Goal: Task Accomplishment & Management: Manage account settings

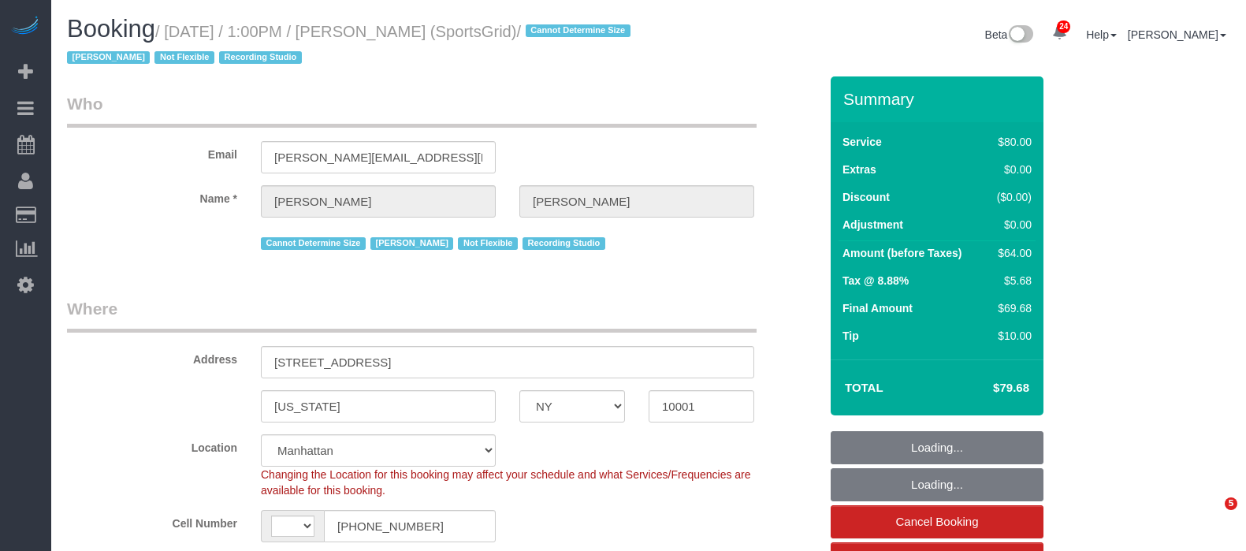
select select "NY"
select select "number:89"
select select "number:90"
select select "number:15"
select select "number:7"
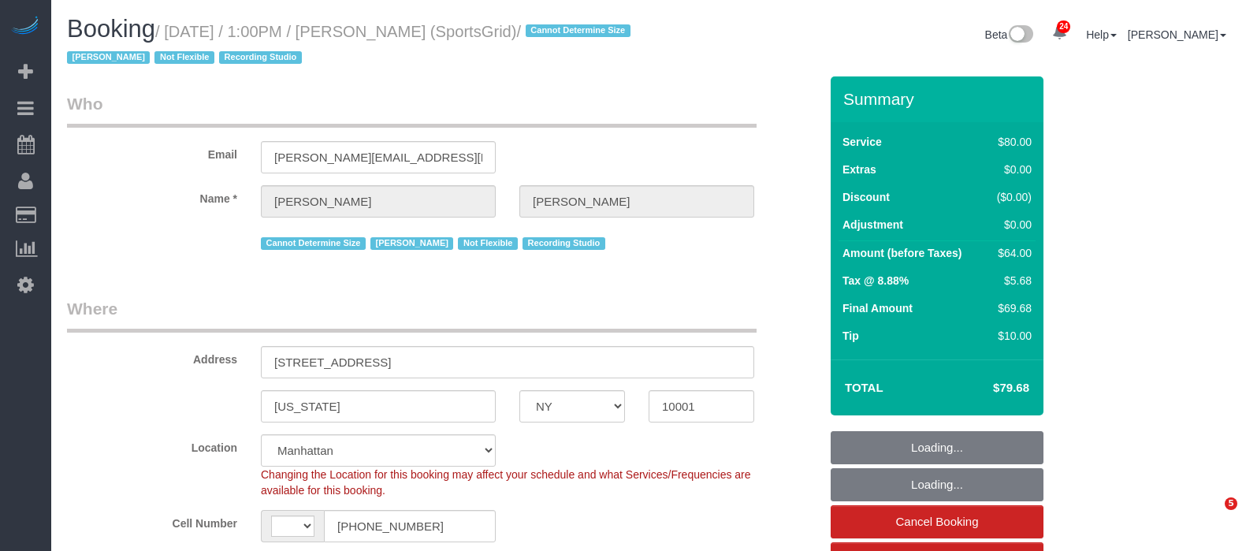
select select "number:21"
select select "string:[GEOGRAPHIC_DATA]"
select select "object:1146"
select select "string:stripe-pm_1QoRfo4VGloSiKo7CpkoBSCp"
select select "object:1154"
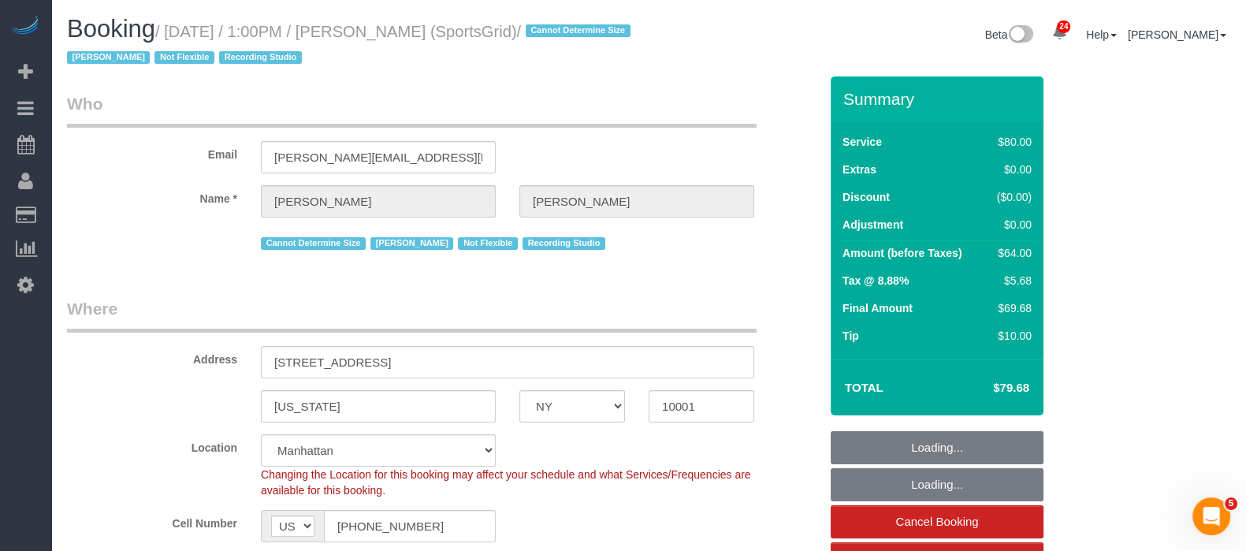
select select "spot1"
drag, startPoint x: 398, startPoint y: 29, endPoint x: 511, endPoint y: 32, distance: 112.7
click at [511, 32] on small "/ [DATE] / 1:00PM / [PERSON_NAME] (SportsGrid) / Cannot Determine Size [PERSON_…" at bounding box center [351, 45] width 568 height 44
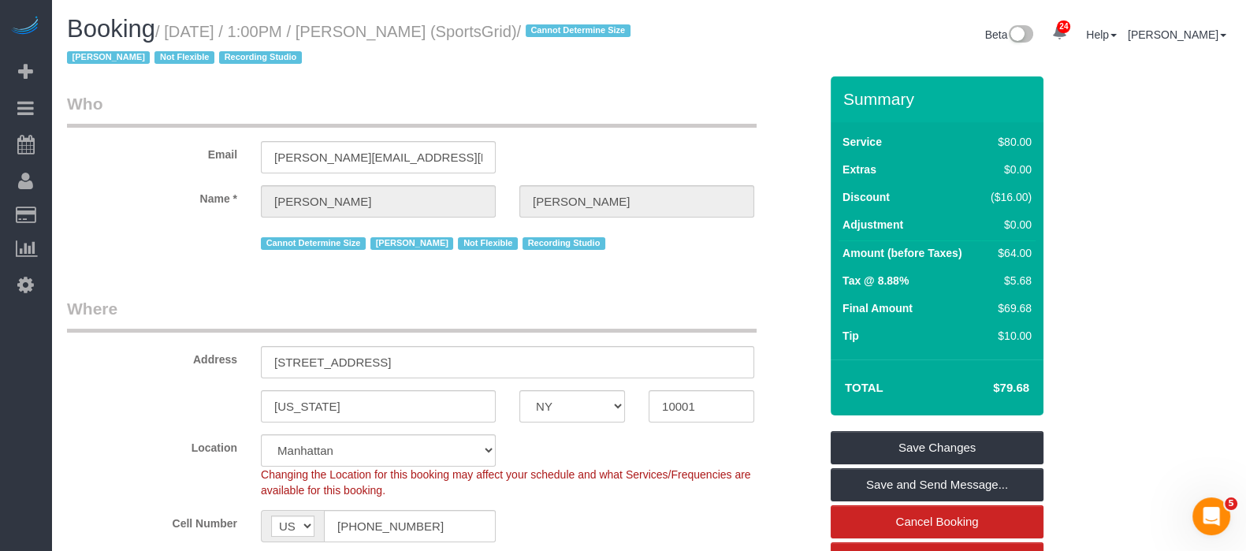
copy small "[PERSON_NAME]"
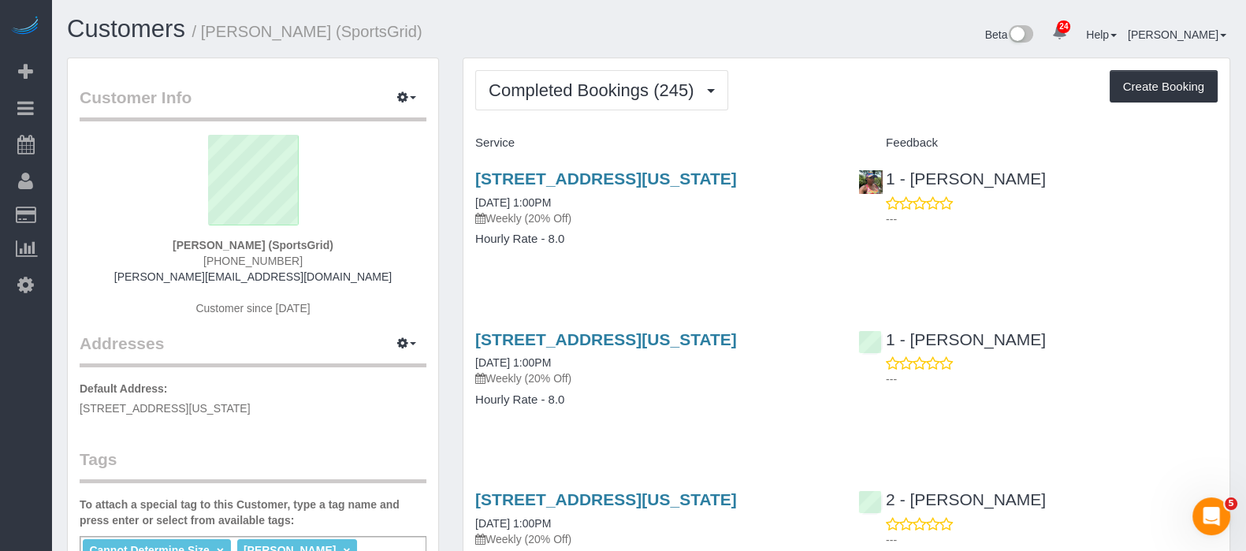
click at [790, 78] on div "Completed Bookings (245) Completed Bookings (245) Upcoming Bookings (7) Cancell…" at bounding box center [846, 90] width 742 height 40
click at [634, 73] on button "Completed Bookings (245)" at bounding box center [601, 90] width 253 height 40
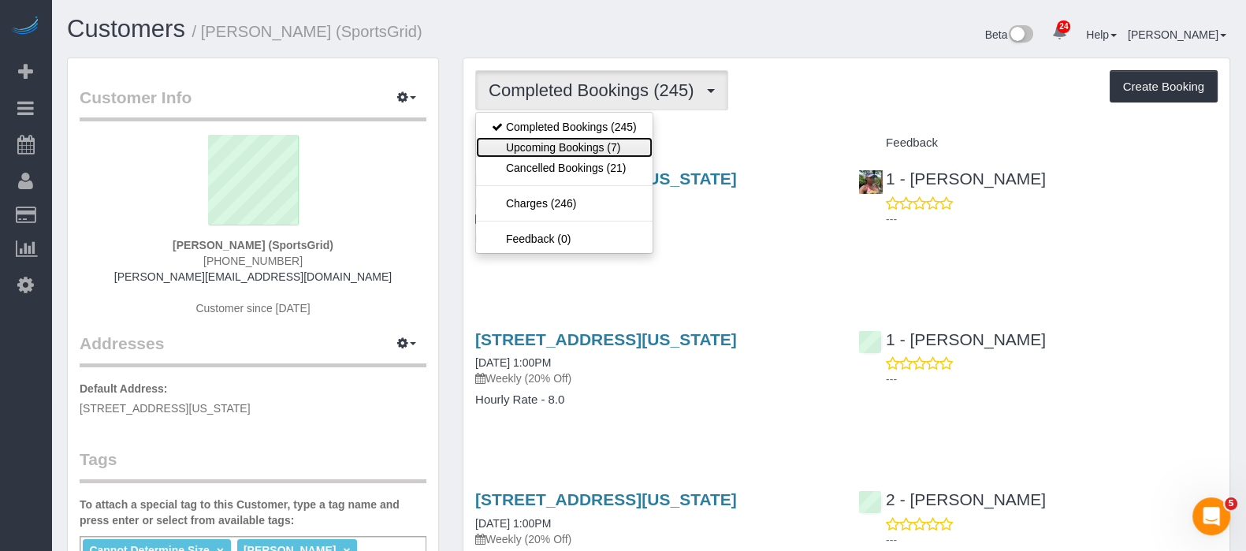
drag, startPoint x: 608, startPoint y: 154, endPoint x: 715, endPoint y: 123, distance: 111.7
click at [609, 154] on link "Upcoming Bookings (7)" at bounding box center [564, 147] width 176 height 20
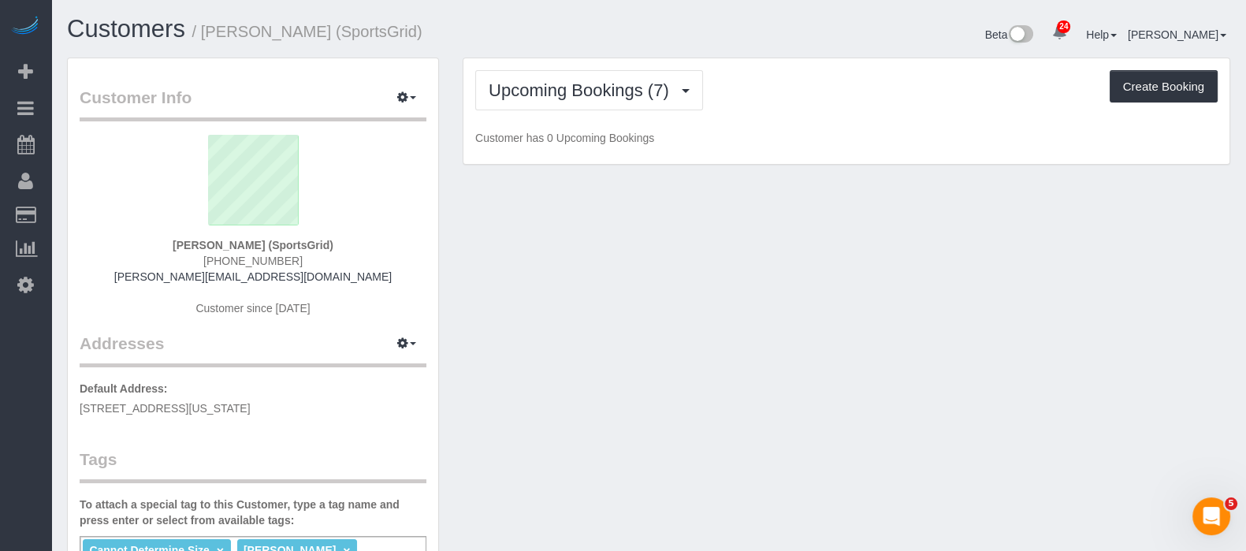
click at [774, 111] on div "Upcoming Bookings (7) Completed Bookings (245) Upcoming Bookings (7) Cancelled …" at bounding box center [846, 111] width 766 height 106
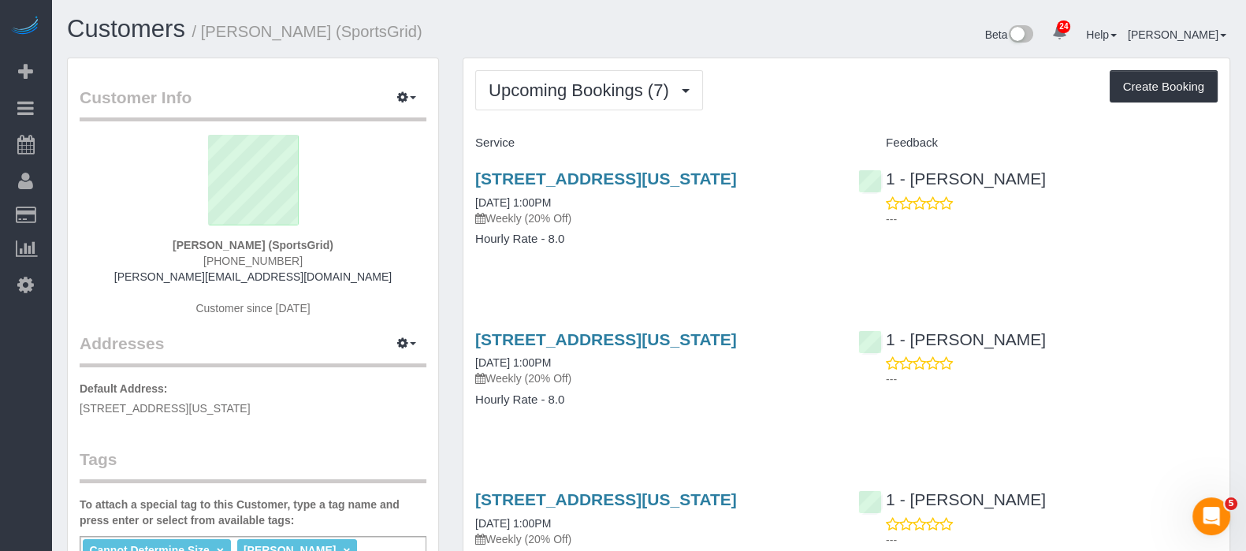
click at [795, 84] on div "Upcoming Bookings (7) Completed Bookings (245) Upcoming Bookings (7) Cancelled …" at bounding box center [846, 90] width 742 height 40
click at [654, 269] on div "218 West 35th Street, 5th Floor, New York, NY 10001 09/22/2025 1:00PM Weekly (2…" at bounding box center [654, 216] width 383 height 121
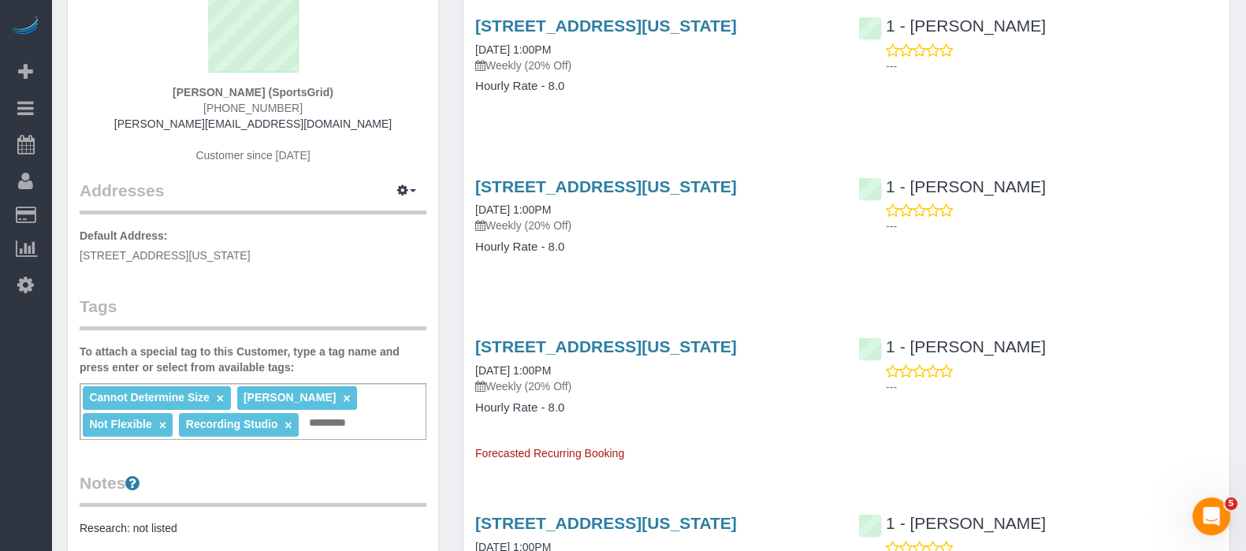
scroll to position [196, 0]
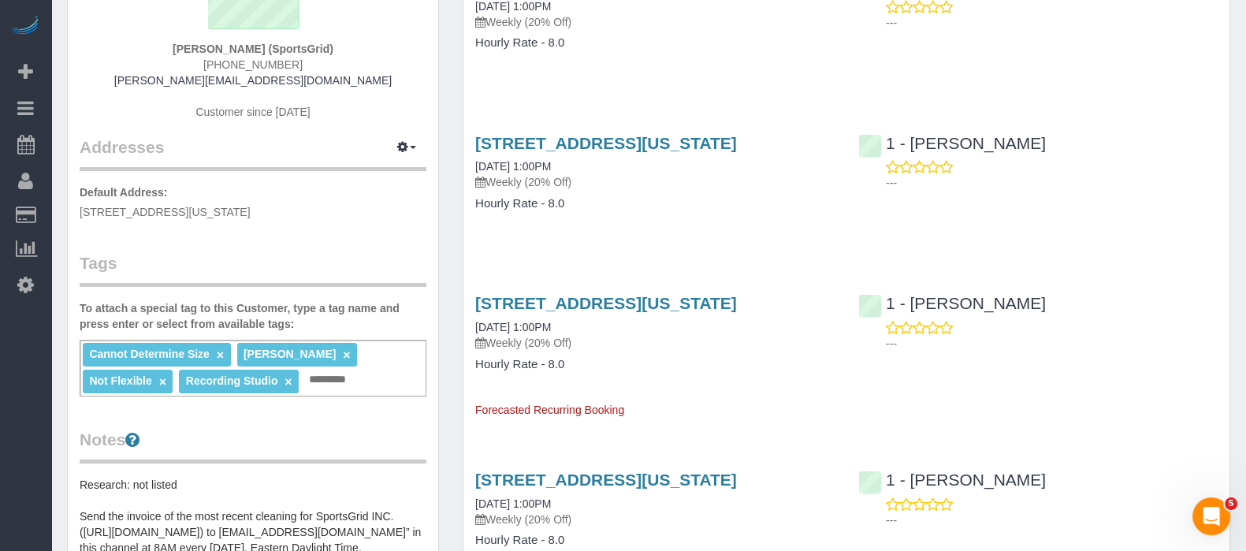
click at [723, 293] on div "Service Feedback 218 West 35th Street, 5th Floor, New York, NY 10001 09/22/2025…" at bounding box center [846, 528] width 742 height 1189
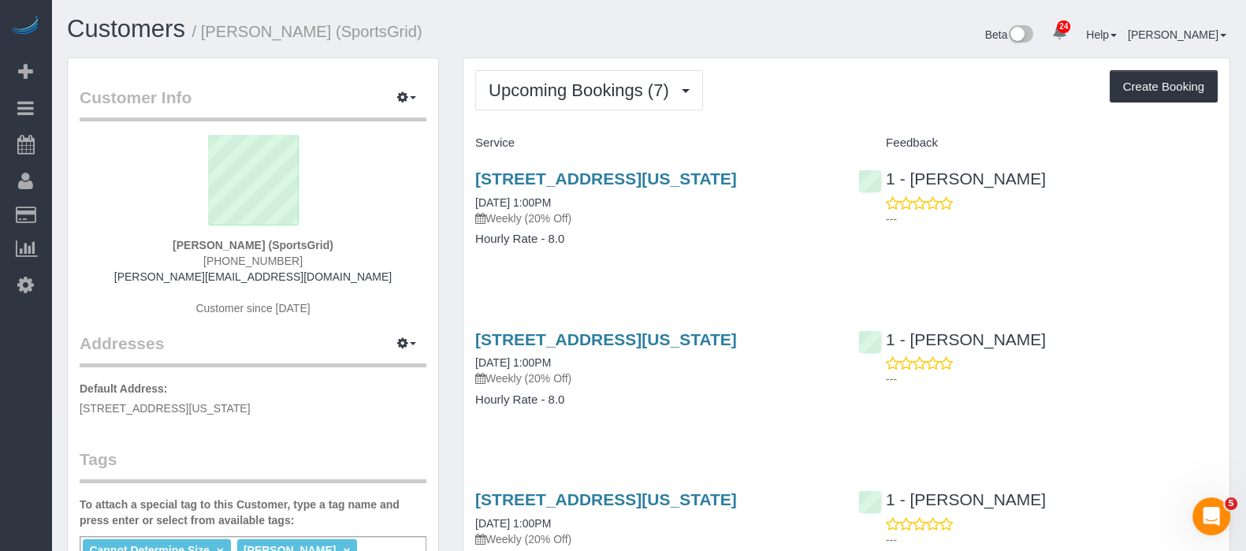
click at [712, 268] on div "218 West 35th Street, 5th Floor, New York, NY 10001 09/22/2025 1:00PM Weekly (2…" at bounding box center [654, 216] width 383 height 121
